Goal: Check status: Check status

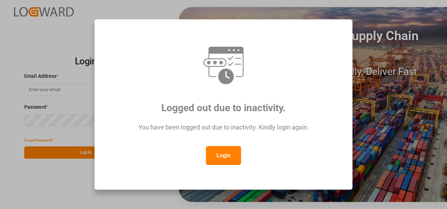
click at [226, 155] on button "Login" at bounding box center [223, 155] width 35 height 19
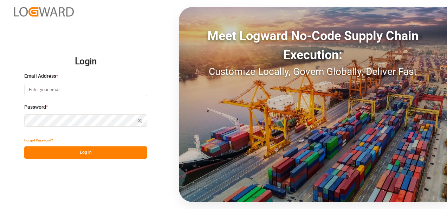
click at [48, 89] on input at bounding box center [85, 90] width 123 height 12
type input "[PERSON_NAME][EMAIL_ADDRESS][PERSON_NAME][DOMAIN_NAME]"
click at [137, 120] on icon "button" at bounding box center [139, 120] width 5 height 5
click at [87, 154] on button "Log In" at bounding box center [85, 152] width 123 height 12
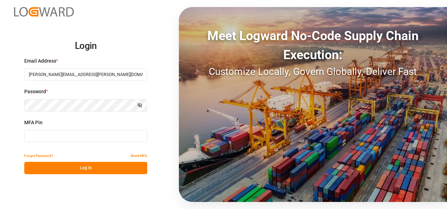
click at [48, 136] on input at bounding box center [85, 136] width 123 height 12
click at [95, 166] on button "Log In" at bounding box center [85, 168] width 123 height 12
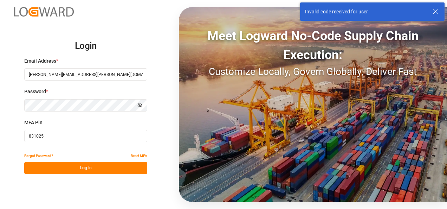
click at [63, 138] on input "831025" at bounding box center [85, 136] width 123 height 12
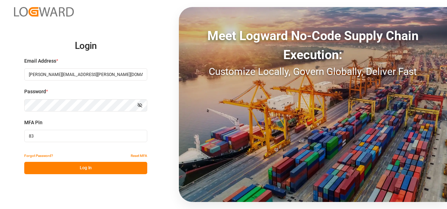
type input "8"
type input "655025"
click at [93, 172] on button "Log In" at bounding box center [85, 168] width 123 height 12
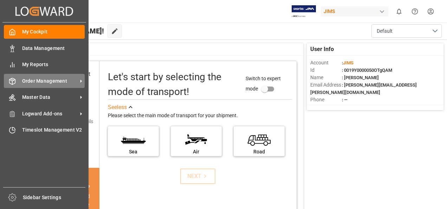
click at [66, 80] on span "Order Management" at bounding box center [50, 80] width 56 height 7
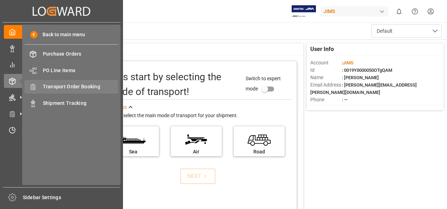
click at [76, 88] on span "Transport Order Booking" at bounding box center [81, 86] width 76 height 7
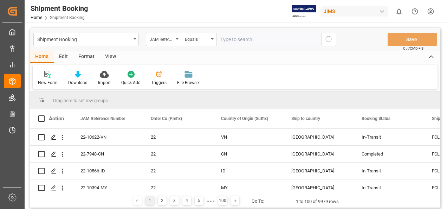
click at [259, 41] on input "text" at bounding box center [268, 39] width 105 height 13
paste input "77-11067-US"
type input "77-11067-US"
click at [327, 39] on icon "search button" at bounding box center [329, 39] width 8 height 8
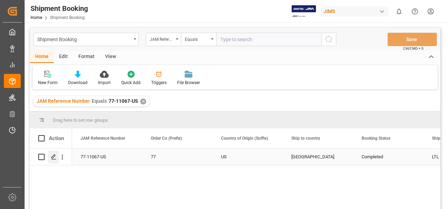
click at [53, 158] on icon "Press SPACE to select this row." at bounding box center [54, 157] width 6 height 6
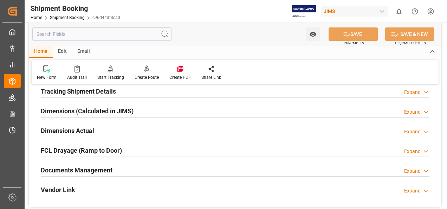
scroll to position [176, 0]
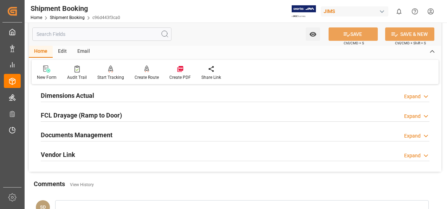
click at [86, 135] on h2 "Documents Management" at bounding box center [77, 134] width 72 height 9
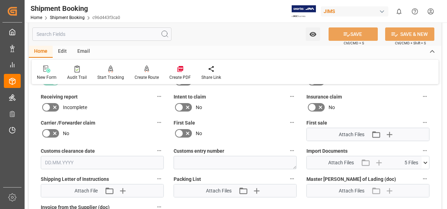
scroll to position [316, 0]
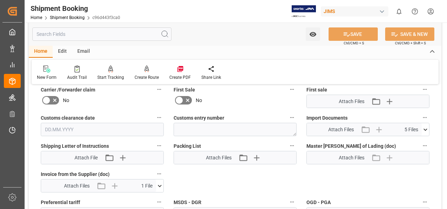
click at [426, 127] on icon at bounding box center [425, 129] width 7 height 7
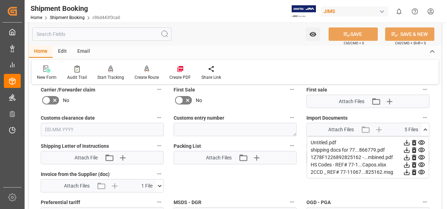
click at [162, 184] on icon at bounding box center [159, 185] width 7 height 7
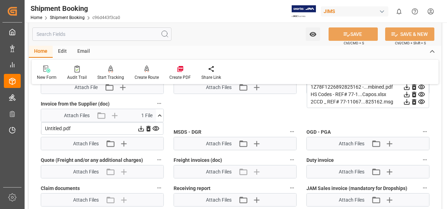
click at [140, 128] on icon at bounding box center [140, 128] width 7 height 7
